Goal: Task Accomplishment & Management: Manage account settings

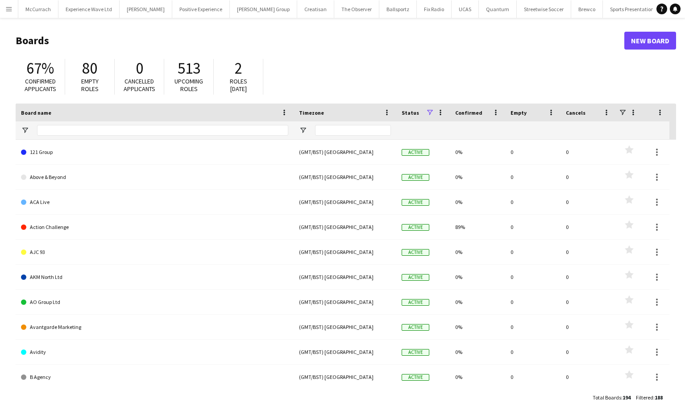
click at [13, 8] on button "Menu" at bounding box center [9, 9] width 18 height 18
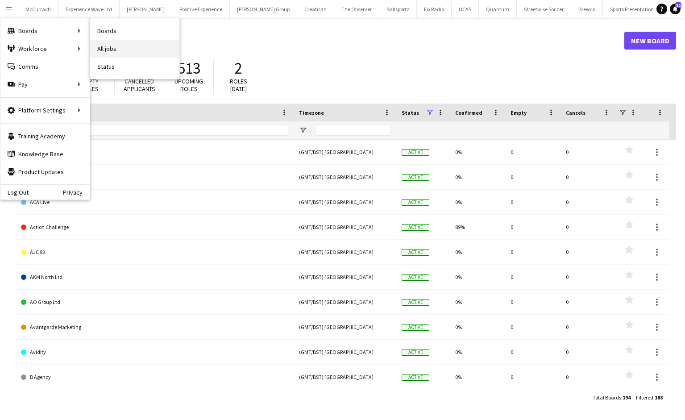
click at [107, 43] on link "All jobs" at bounding box center [134, 49] width 89 height 18
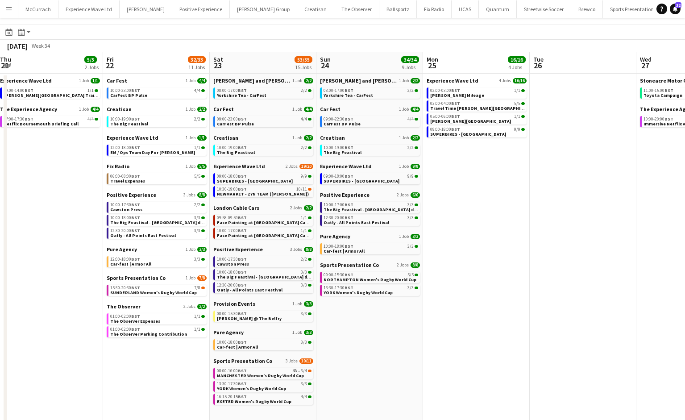
scroll to position [26, 0]
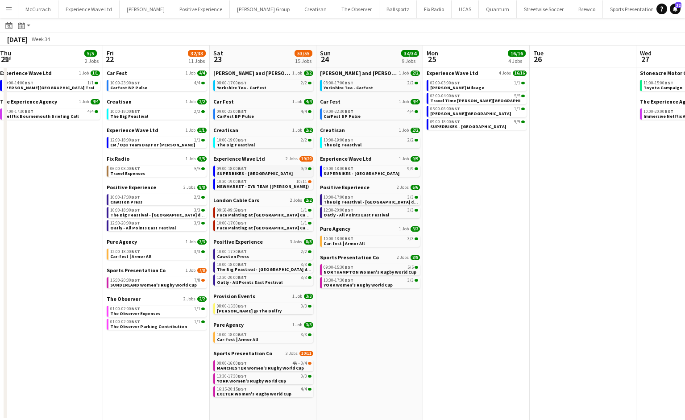
click at [264, 172] on span "SUPERBIKES - [GEOGRAPHIC_DATA]" at bounding box center [255, 174] width 76 height 6
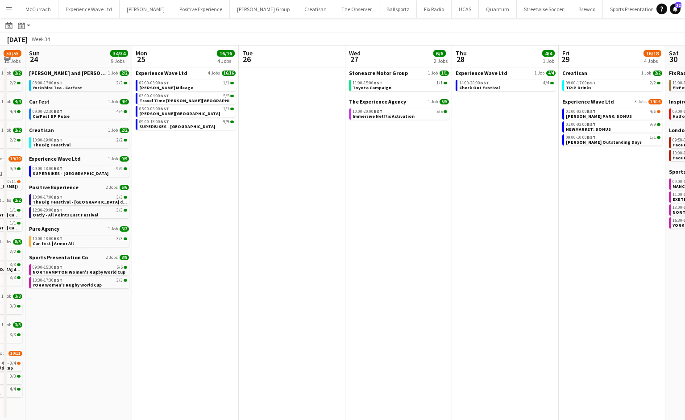
scroll to position [0, 186]
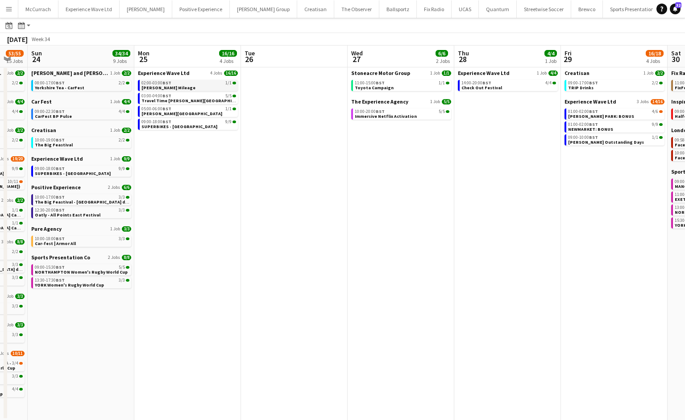
click at [206, 88] on link "02:00-03:00 BST 1/1 Ellie-Mae Savage Mileage" at bounding box center [188, 85] width 95 height 10
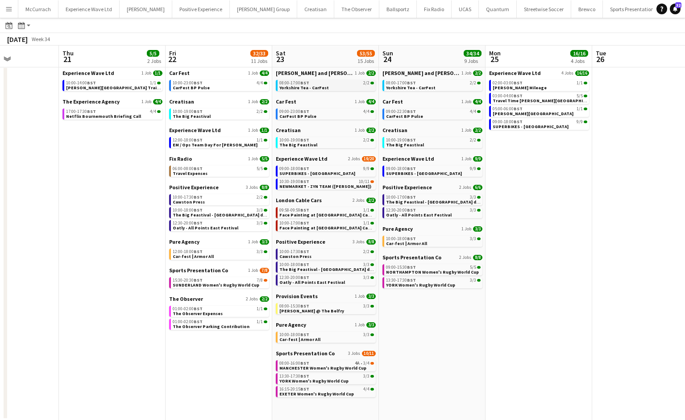
scroll to position [0, 370]
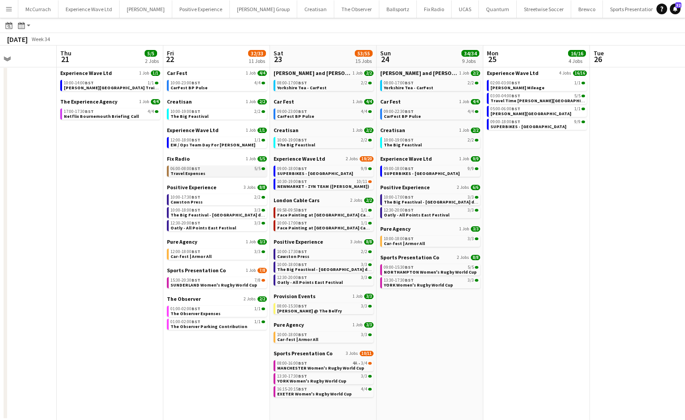
click at [206, 170] on div "06:00-08:00 BST 5/5" at bounding box center [218, 168] width 95 height 4
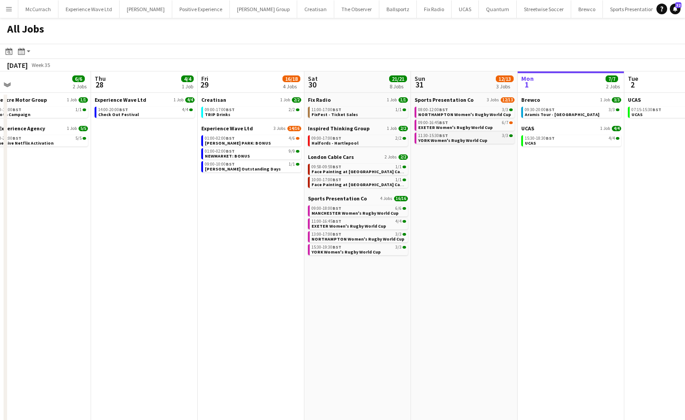
scroll to position [0, 349]
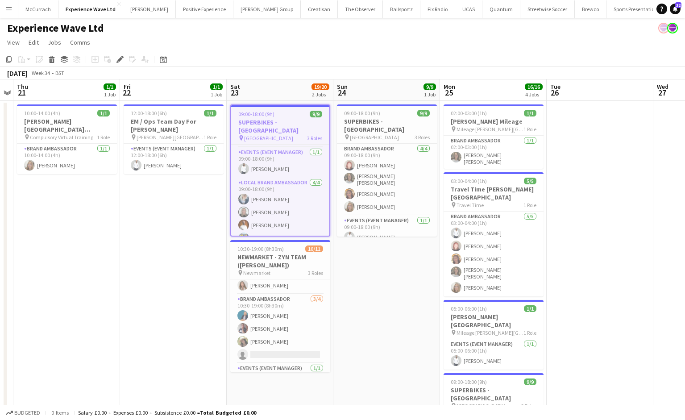
scroll to position [101, 0]
click at [5, 5] on button "Menu" at bounding box center [9, 9] width 18 height 18
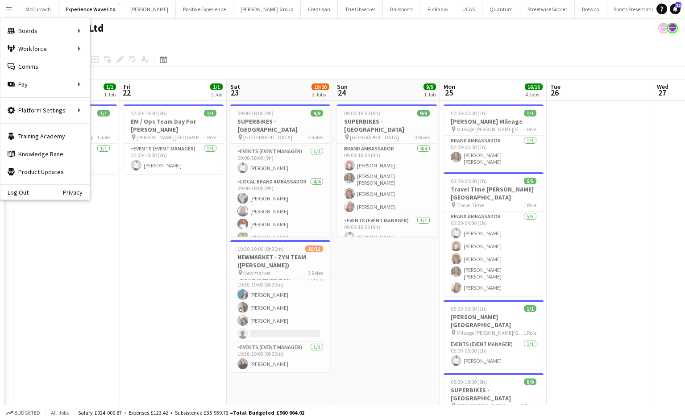
scroll to position [67, 0]
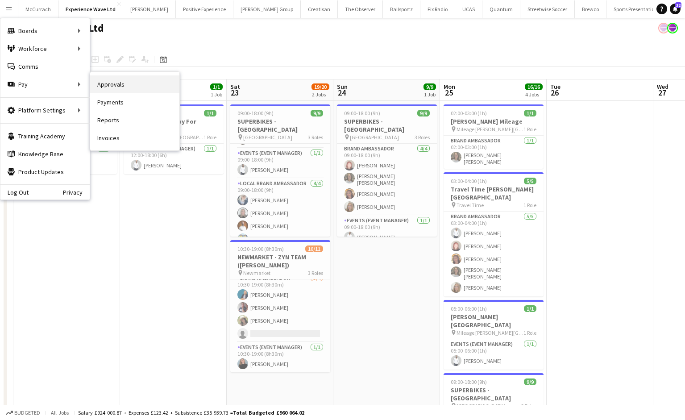
click at [120, 86] on link "Approvals" at bounding box center [134, 84] width 89 height 18
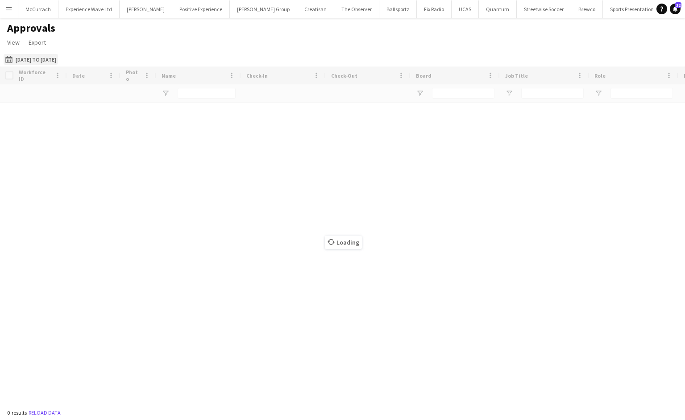
click at [40, 57] on button "[DATE] to [DATE] [DATE] to [DATE]" at bounding box center [31, 59] width 54 height 11
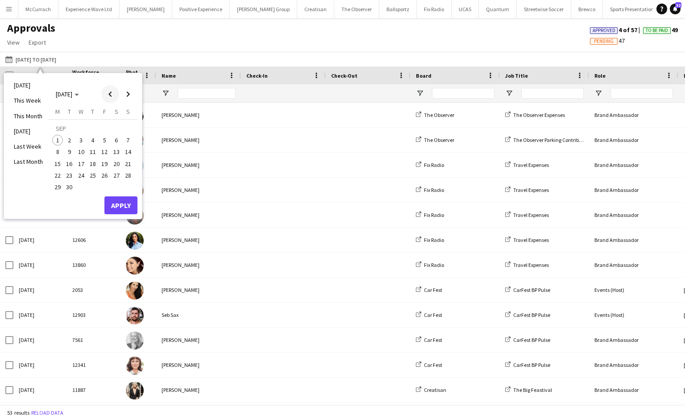
click at [112, 98] on span "Previous month" at bounding box center [110, 94] width 18 height 18
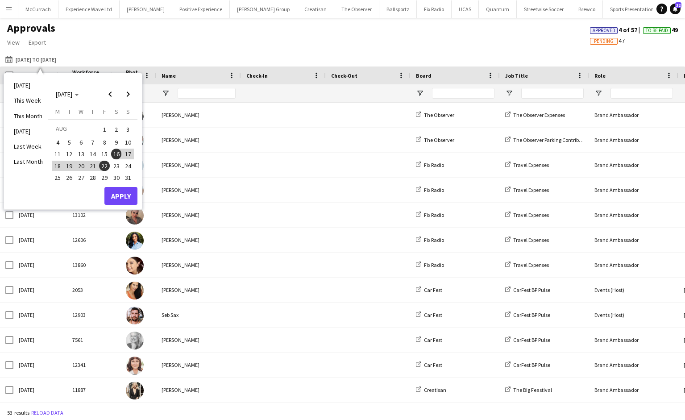
click at [116, 169] on span "23" at bounding box center [116, 166] width 11 height 11
click at [107, 179] on span "29" at bounding box center [104, 177] width 11 height 11
click at [127, 199] on button "Apply" at bounding box center [120, 196] width 33 height 18
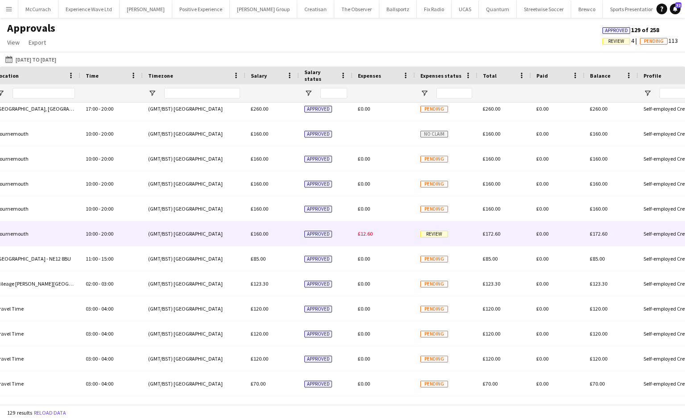
click at [379, 237] on div "£12.60" at bounding box center [384, 233] width 62 height 25
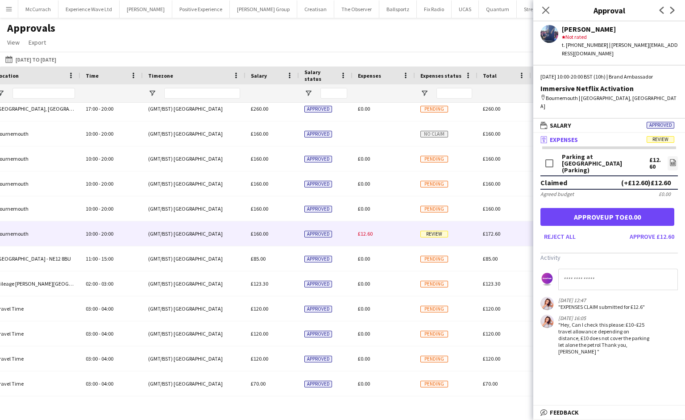
click at [576, 269] on input at bounding box center [618, 279] width 120 height 21
type input "**********"
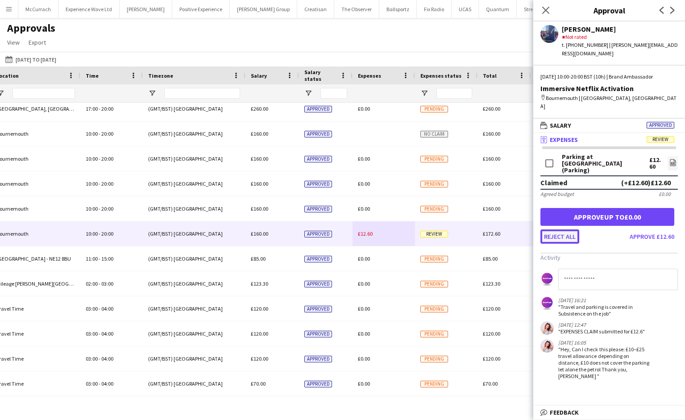
click at [560, 229] on button "Reject all" at bounding box center [560, 236] width 39 height 14
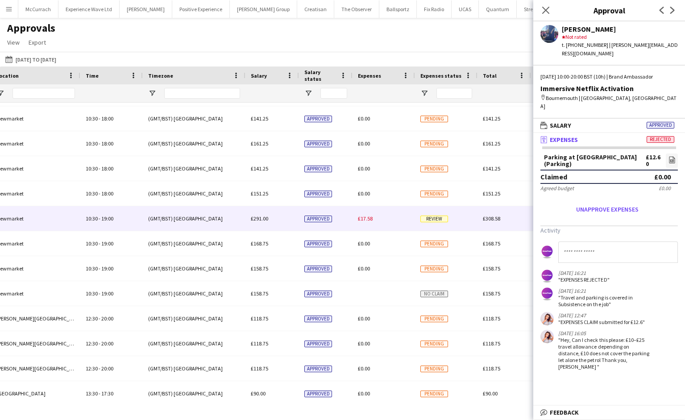
click at [398, 217] on div "£17.58" at bounding box center [384, 218] width 62 height 25
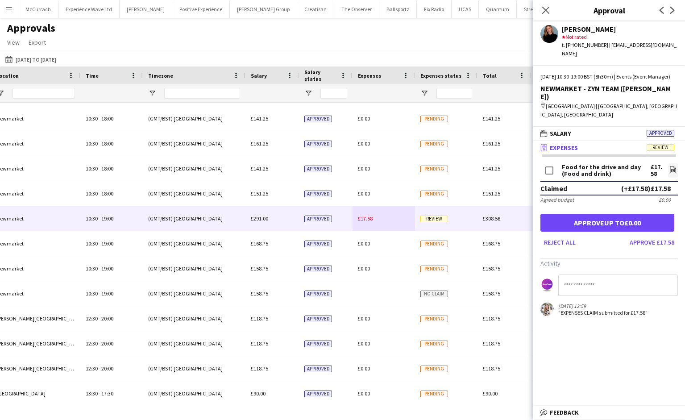
click at [578, 275] on input at bounding box center [618, 285] width 120 height 21
type input "**********"
click at [563, 235] on button "Reject all" at bounding box center [560, 242] width 39 height 14
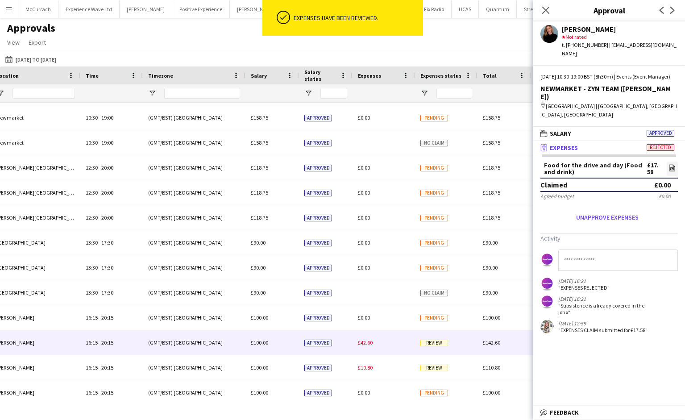
click at [370, 336] on div "£42.60" at bounding box center [384, 342] width 62 height 25
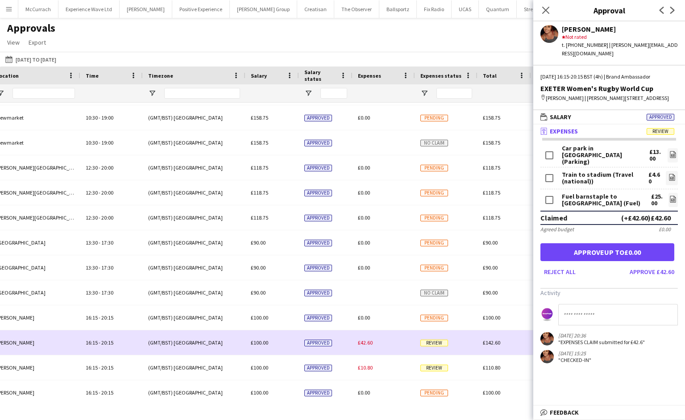
click at [399, 339] on div "£42.60" at bounding box center [384, 342] width 62 height 25
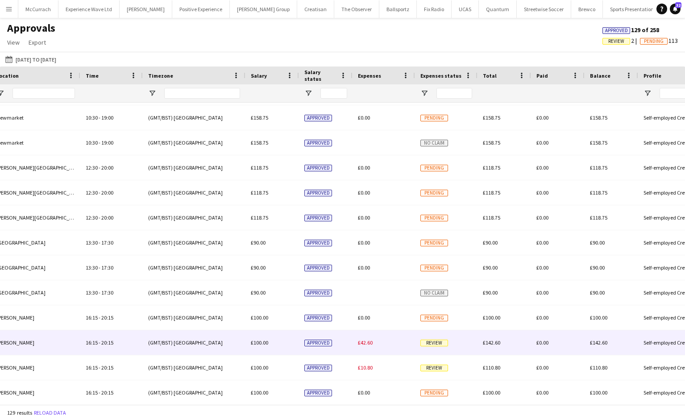
click at [406, 346] on div "£42.60" at bounding box center [384, 342] width 62 height 25
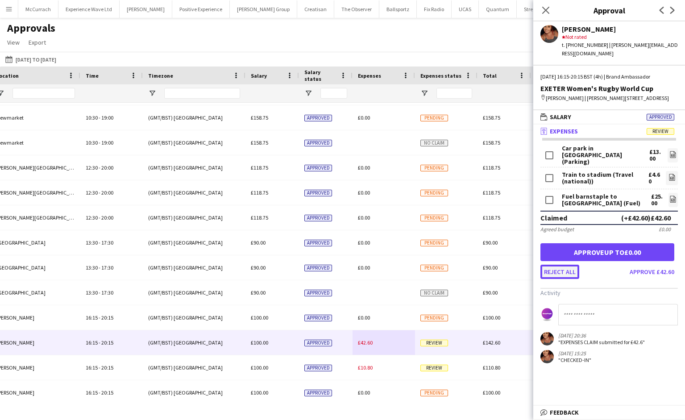
click at [558, 265] on button "Reject all" at bounding box center [560, 272] width 39 height 14
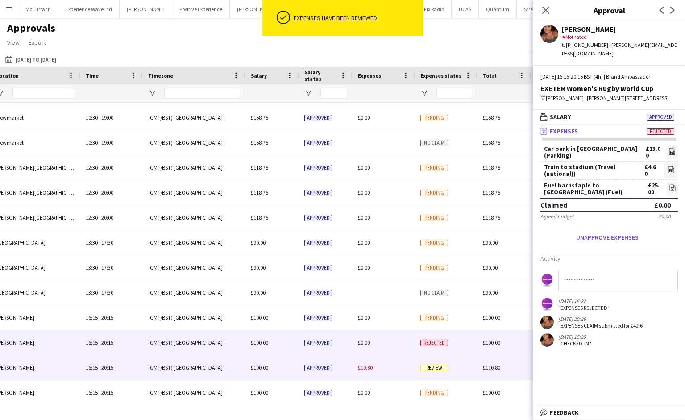
click at [393, 373] on div "£10.80" at bounding box center [384, 367] width 62 height 25
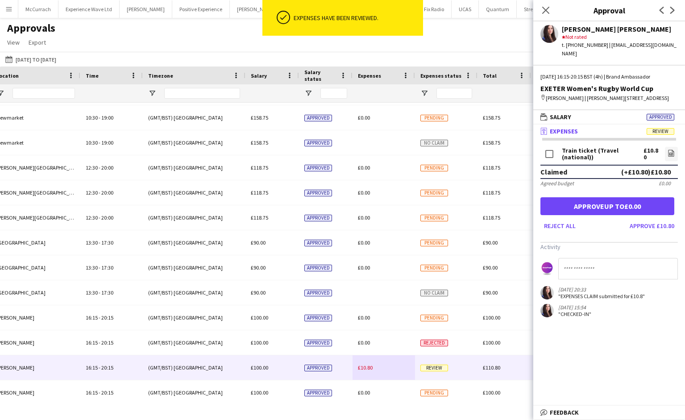
click at [578, 264] on input at bounding box center [618, 268] width 120 height 21
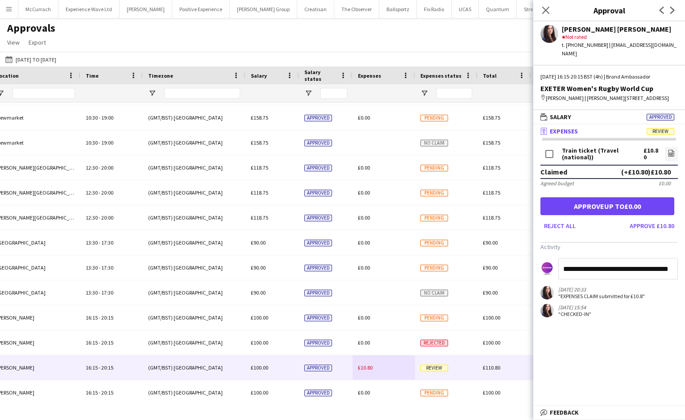
type input "**********"
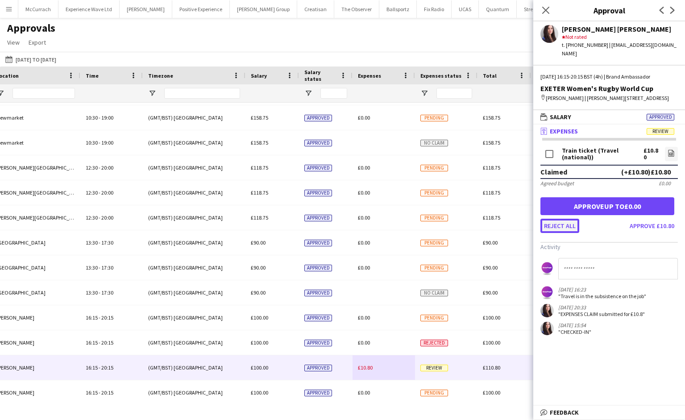
click at [563, 219] on button "Reject all" at bounding box center [560, 226] width 39 height 14
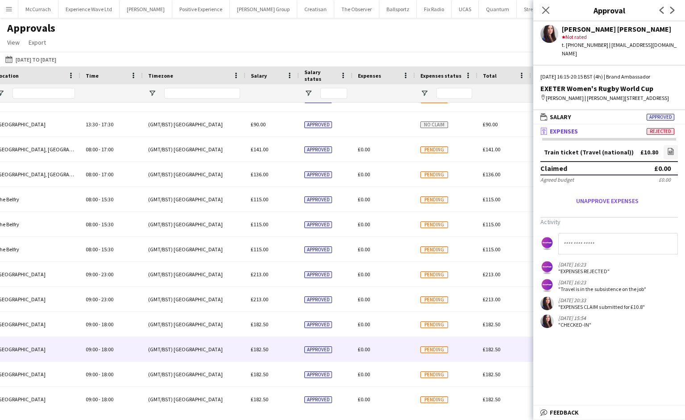
scroll to position [1753, 0]
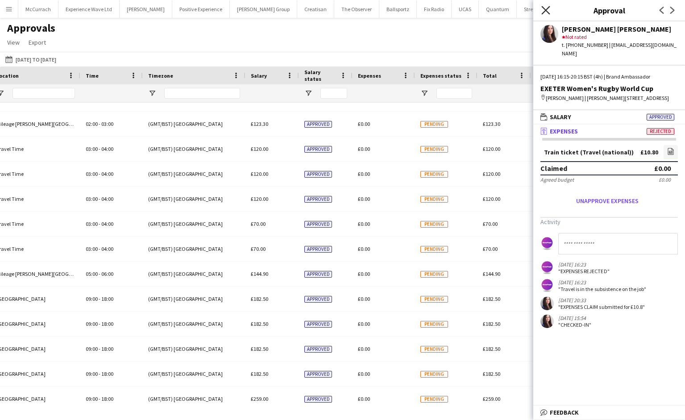
click at [546, 9] on icon at bounding box center [545, 10] width 8 height 8
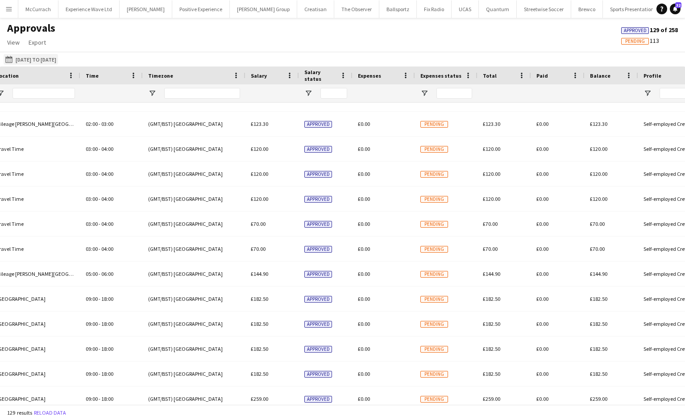
click at [17, 58] on button "[DATE] to [DATE] [DATE] to [DATE]" at bounding box center [31, 59] width 54 height 11
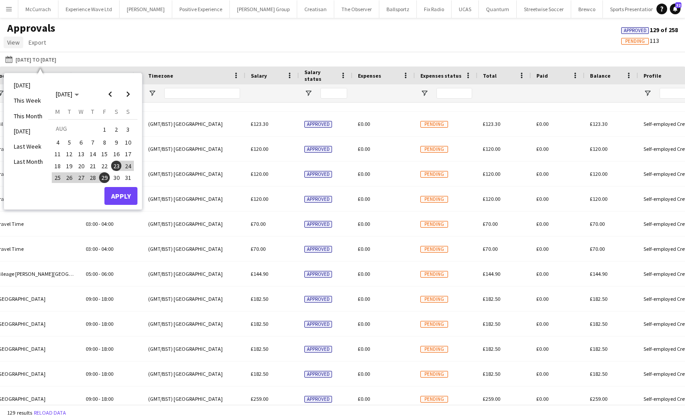
click at [13, 45] on span "View" at bounding box center [13, 42] width 12 height 8
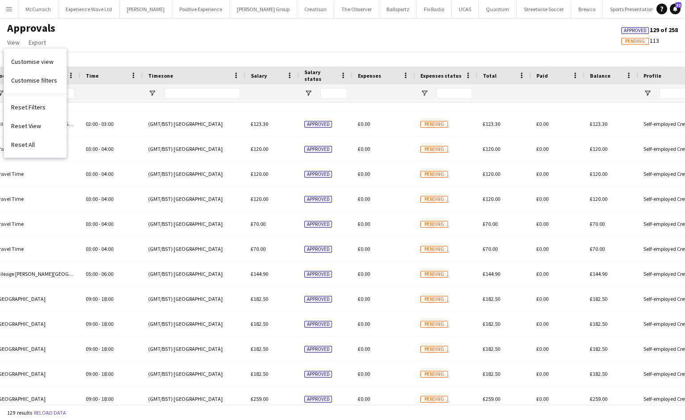
click at [104, 46] on div "Approvals View Customise view Customise filters Reset Filters Reset View Reset …" at bounding box center [342, 36] width 685 height 30
click at [12, 12] on button "Menu" at bounding box center [9, 9] width 18 height 18
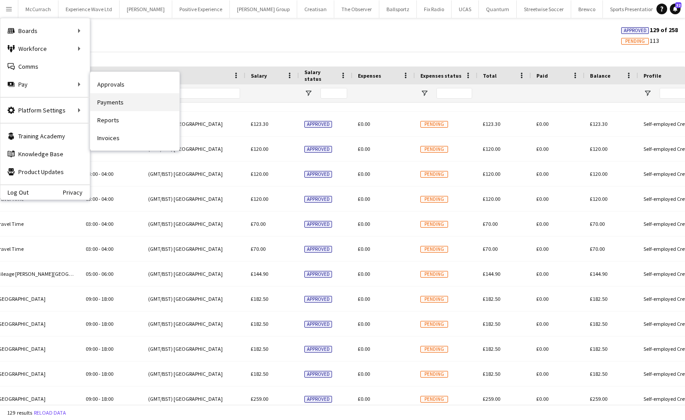
click at [123, 102] on link "Payments" at bounding box center [134, 102] width 89 height 18
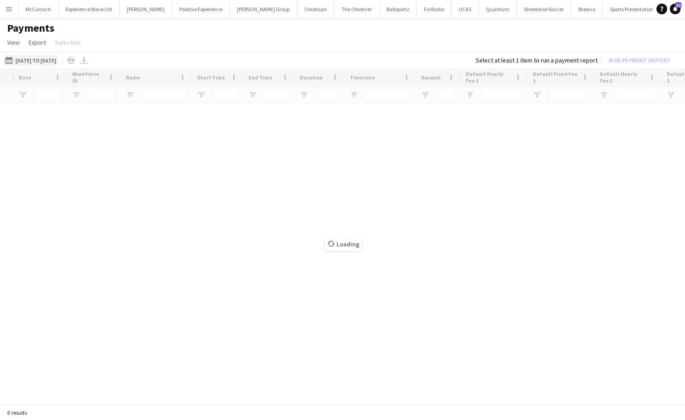
click at [58, 59] on button "[DATE] to [DATE] [DATE] to [DATE]" at bounding box center [31, 60] width 54 height 11
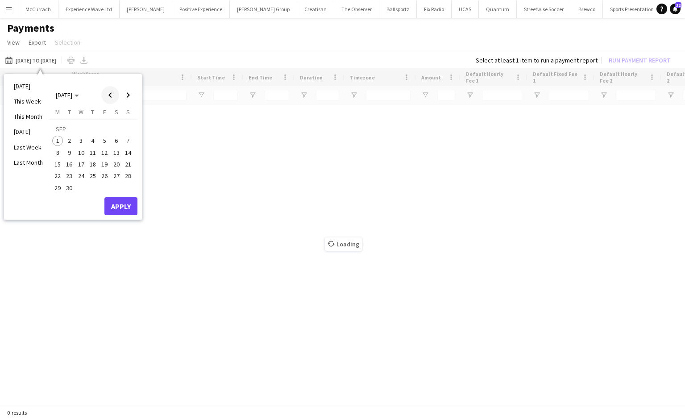
click at [115, 92] on span "Previous month" at bounding box center [110, 95] width 18 height 18
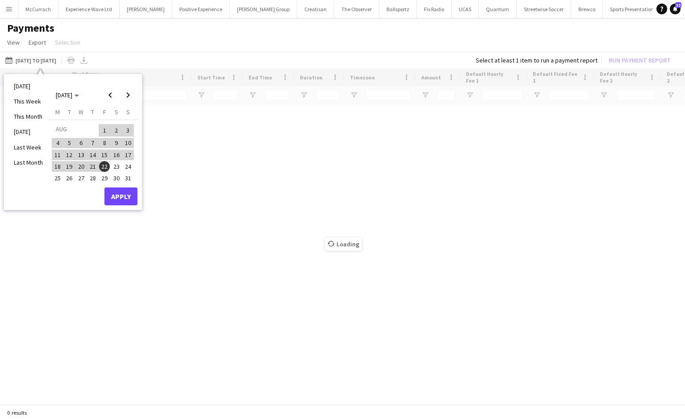
click at [116, 167] on span "23" at bounding box center [116, 166] width 11 height 11
click at [104, 178] on span "29" at bounding box center [104, 178] width 11 height 11
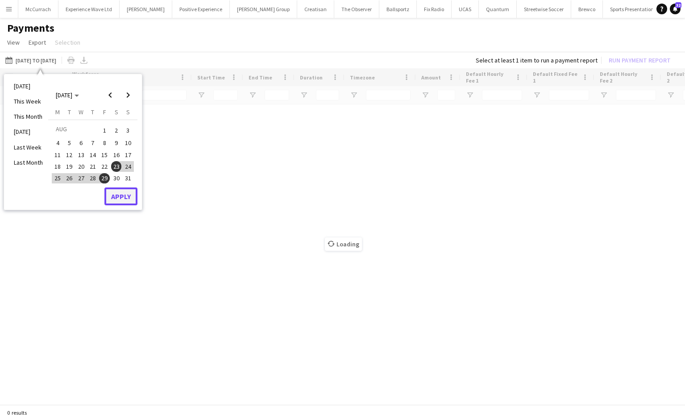
click at [120, 201] on button "Apply" at bounding box center [120, 196] width 33 height 18
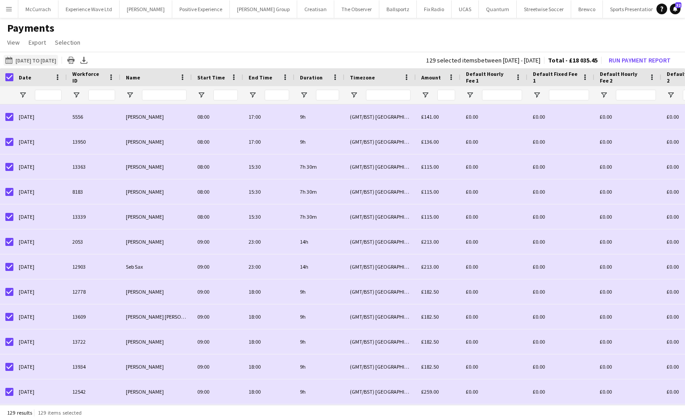
click at [48, 60] on button "[DATE] to [DATE] [DATE] to [DATE]" at bounding box center [31, 60] width 54 height 11
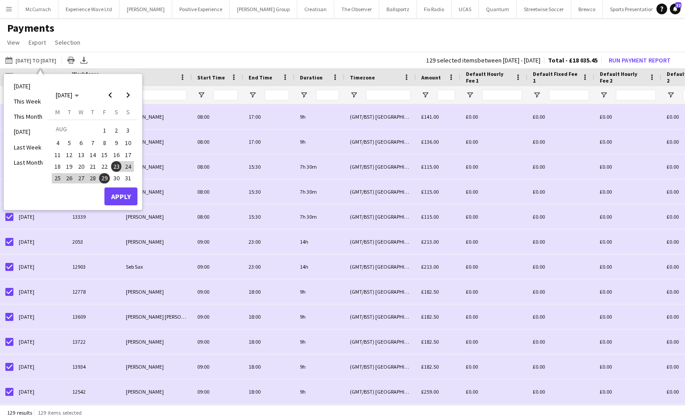
click at [217, 47] on app-page-menu "View Customise view Customise filters Reset Filters Reset View Reset All Export…" at bounding box center [342, 43] width 685 height 17
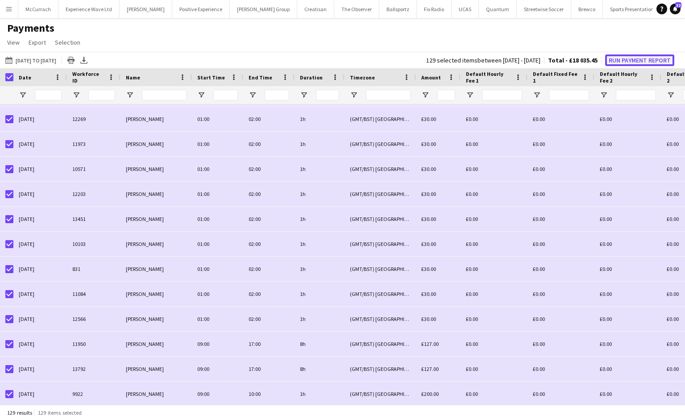
click at [648, 59] on button "Run Payment Report" at bounding box center [639, 60] width 69 height 12
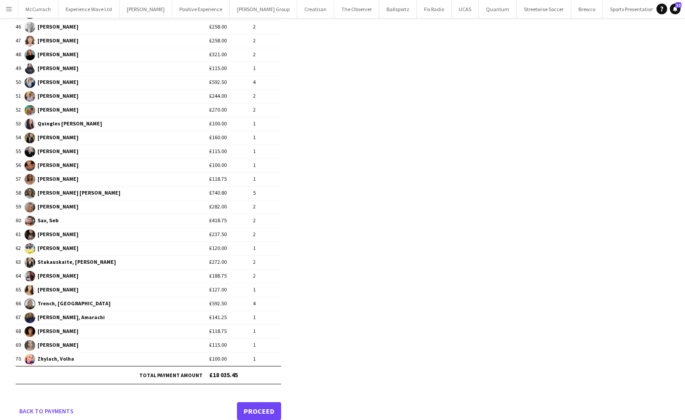
click at [258, 402] on link "Proceed" at bounding box center [259, 411] width 44 height 18
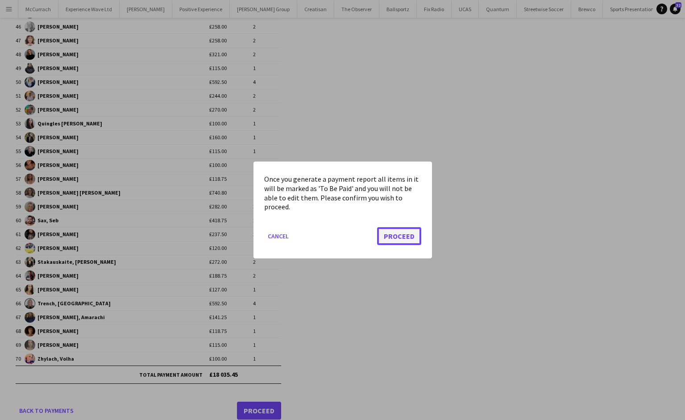
click at [391, 230] on button "Proceed" at bounding box center [399, 236] width 44 height 18
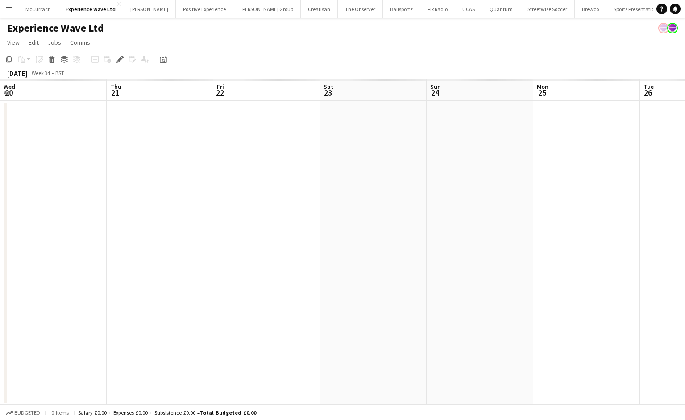
scroll to position [0, 307]
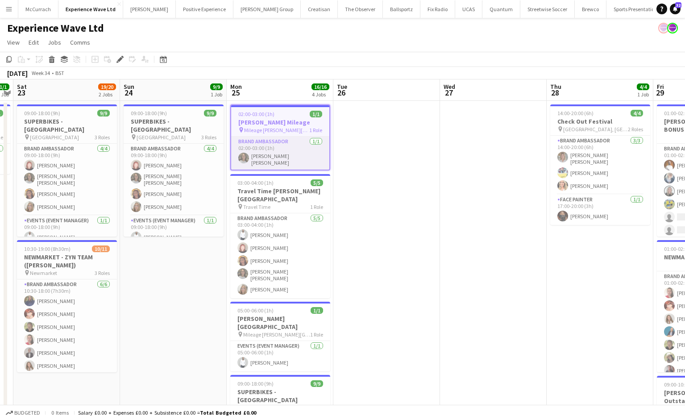
click at [258, 164] on app-card-role "Brand Ambassador 1/1 02:00-03:00 (1h) Ellie Mae Savage" at bounding box center [280, 153] width 98 height 33
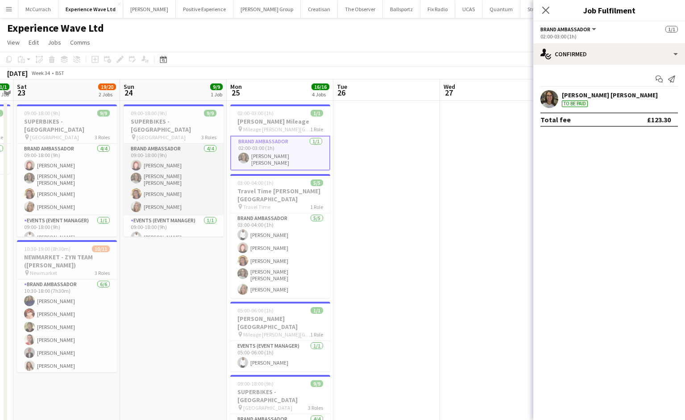
click at [167, 150] on app-card-role "Brand Ambassador 4/4 09:00-18:00 (9h) Lily Exall Ellie Mae Savage Mollie NJOKU …" at bounding box center [174, 180] width 100 height 72
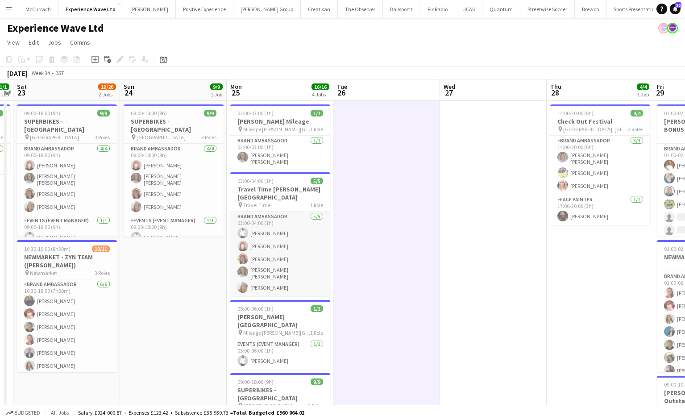
click at [266, 212] on app-card-role "Brand Ambassador 5/5 03:00-04:00 (1h) Pedro De Marchi Lily Exall Mollie NJOKU E…" at bounding box center [280, 254] width 100 height 85
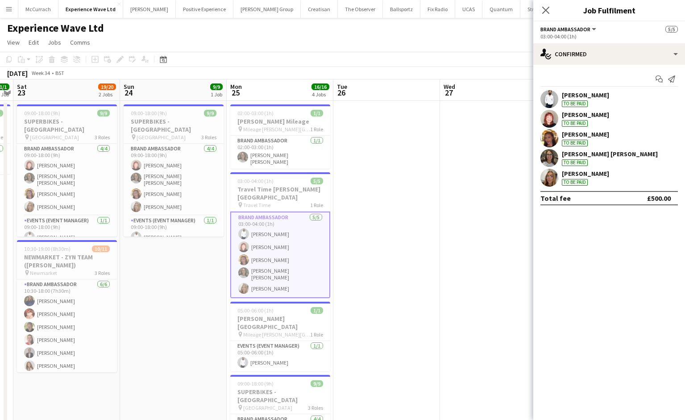
click at [569, 104] on div "To be paid" at bounding box center [575, 103] width 26 height 7
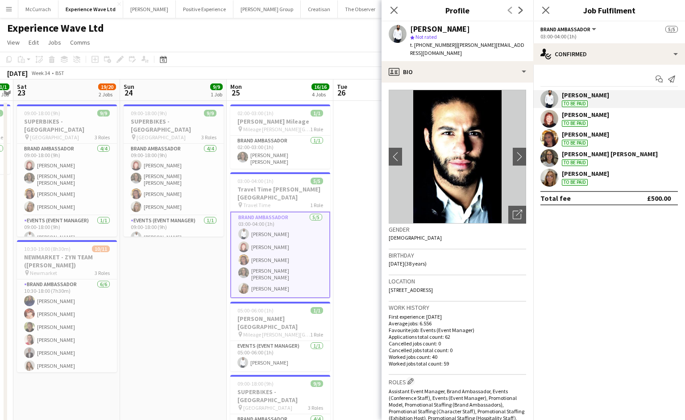
click at [595, 164] on div "Ellie Mae Savage To be paid" at bounding box center [610, 158] width 96 height 16
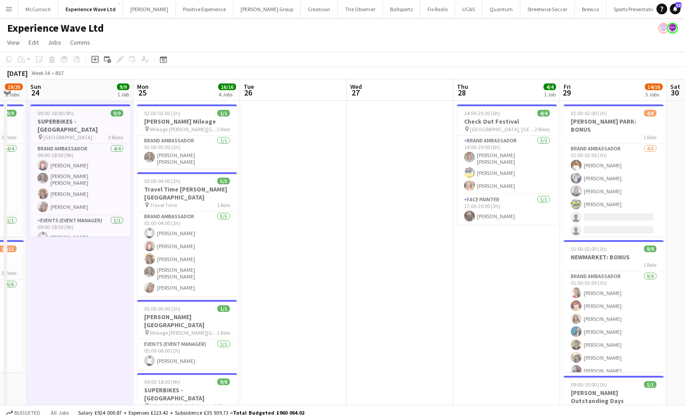
scroll to position [0, 398]
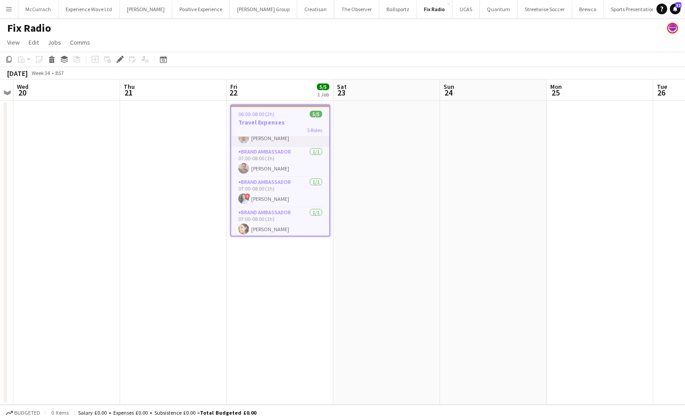
scroll to position [52, 0]
click at [278, 199] on app-card-role "Brand Ambassador 1/1 07:00-08:00 (1h) ! Kayleigh King" at bounding box center [280, 190] width 98 height 30
